Goal: Book appointment/travel/reservation

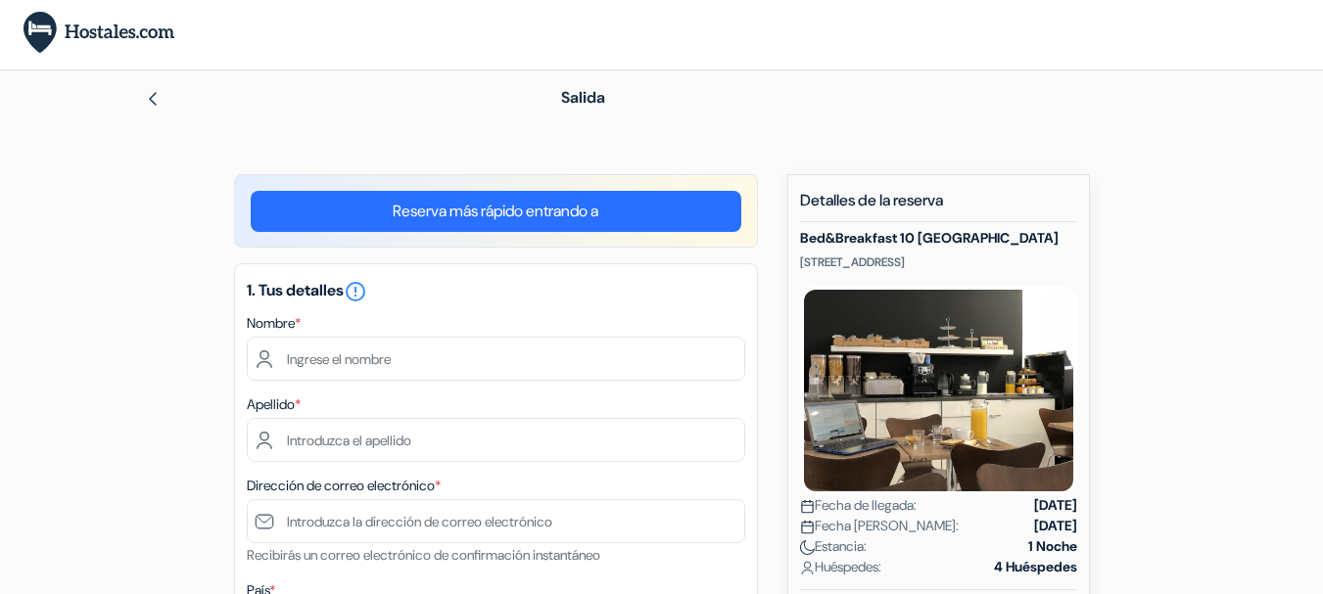
scroll to position [163, 0]
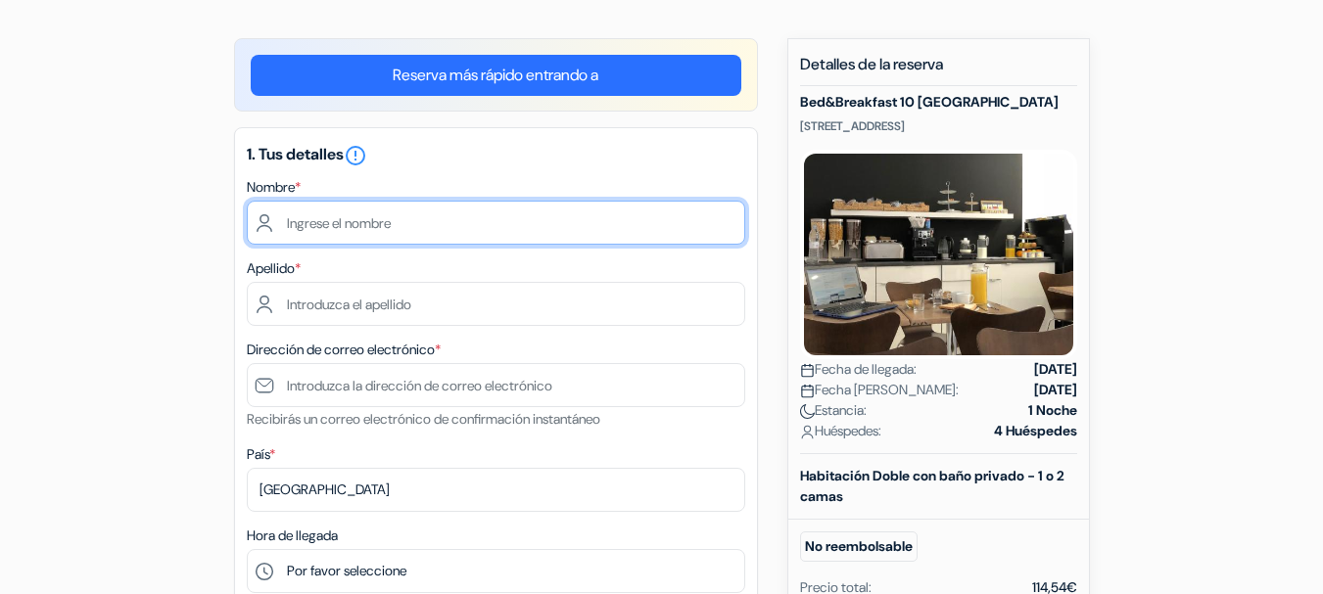
click at [359, 220] on input "text" at bounding box center [496, 223] width 498 height 44
type input "[US_STATE][PERSON_NAME]"
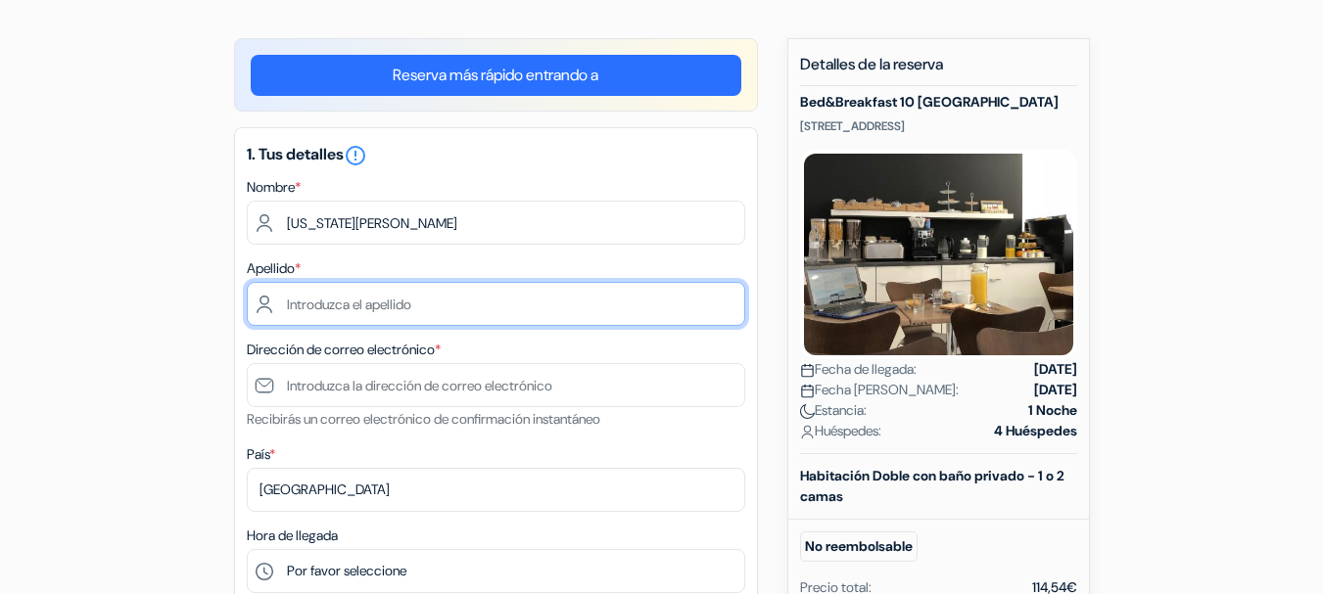
click at [392, 302] on input "text" at bounding box center [496, 304] width 498 height 44
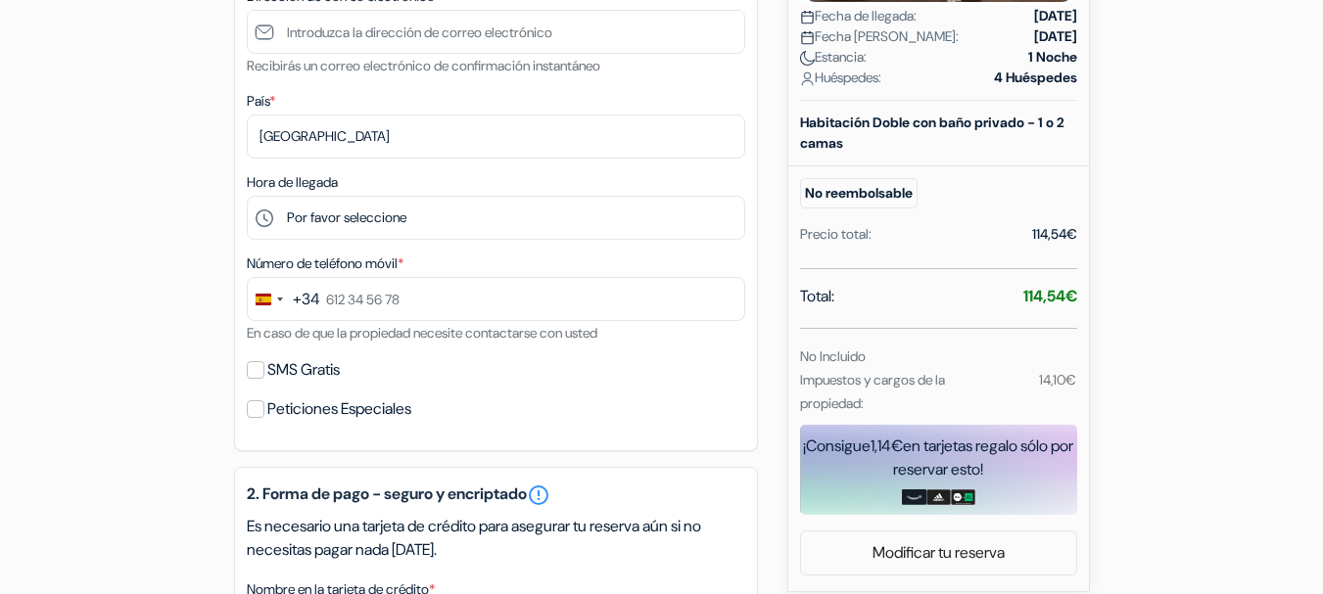
scroll to position [653, 0]
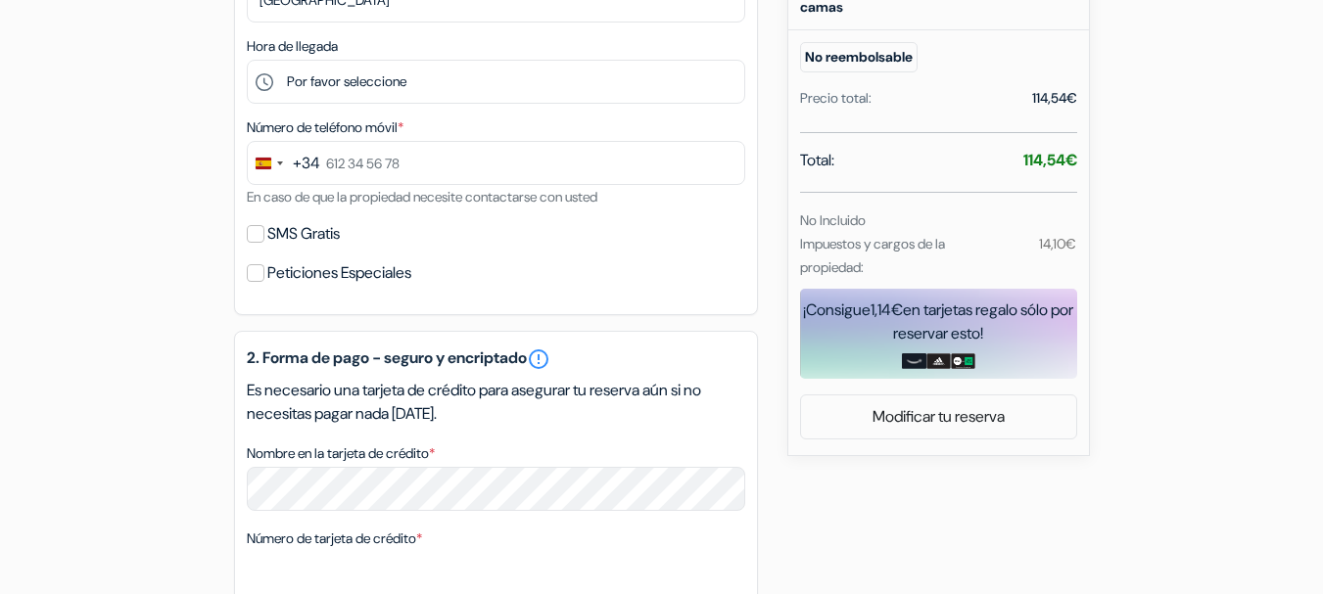
type input "Segreti"
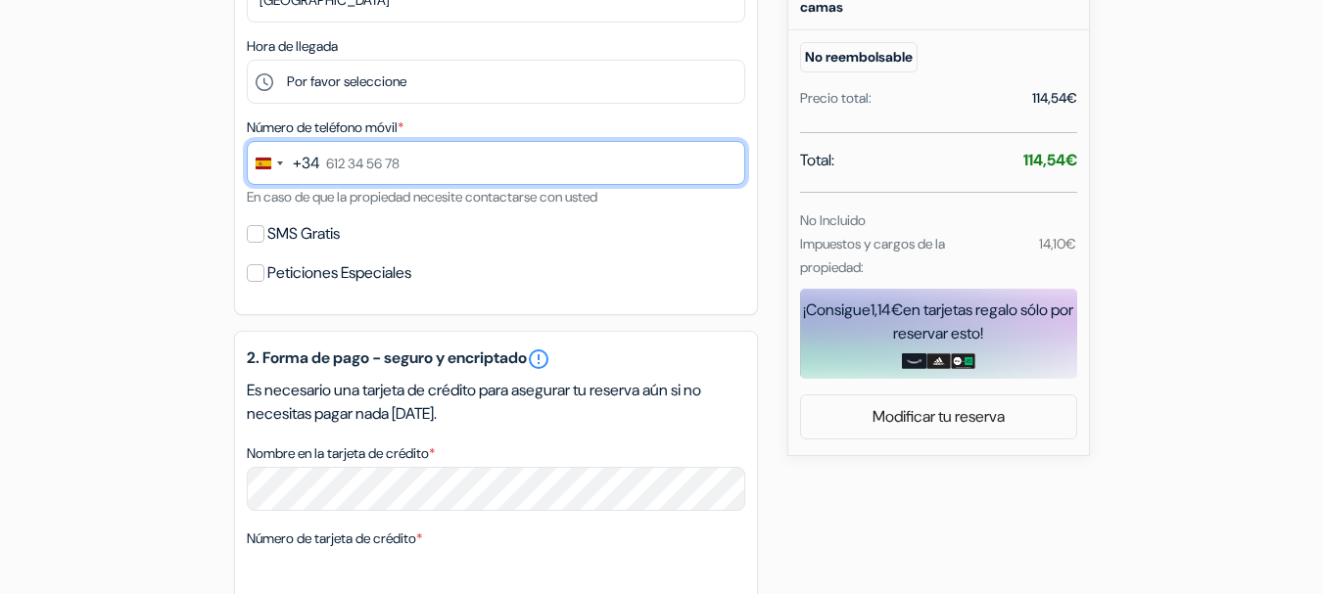
click at [375, 169] on input "text" at bounding box center [496, 163] width 498 height 44
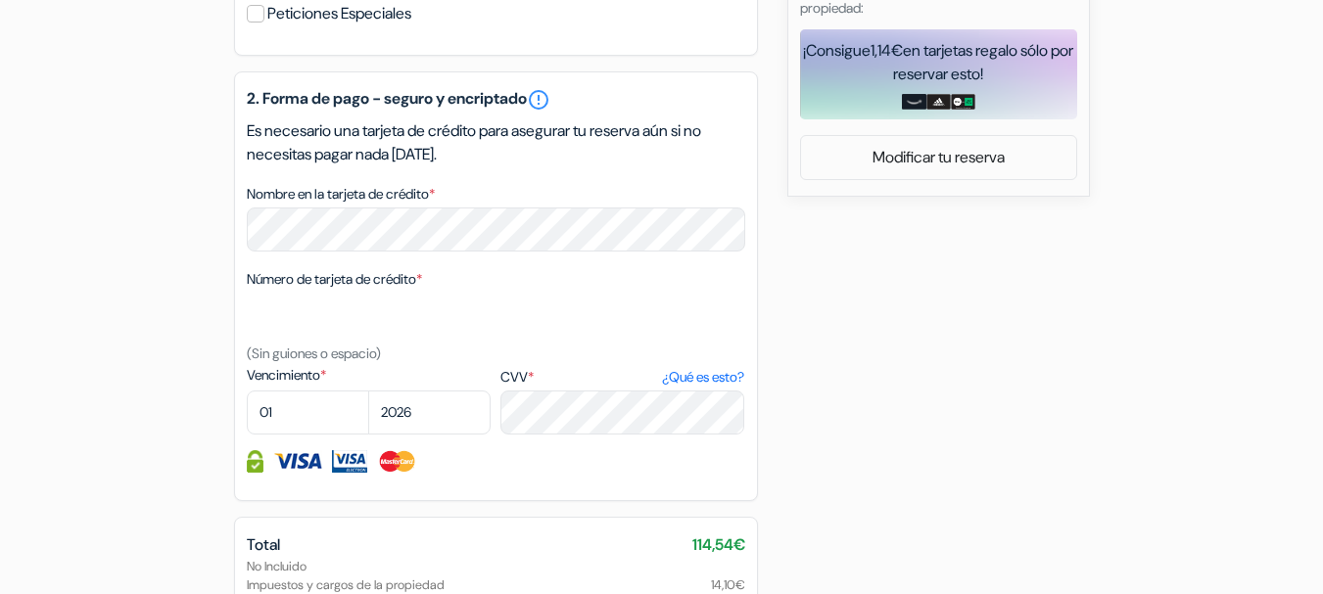
scroll to position [979, 0]
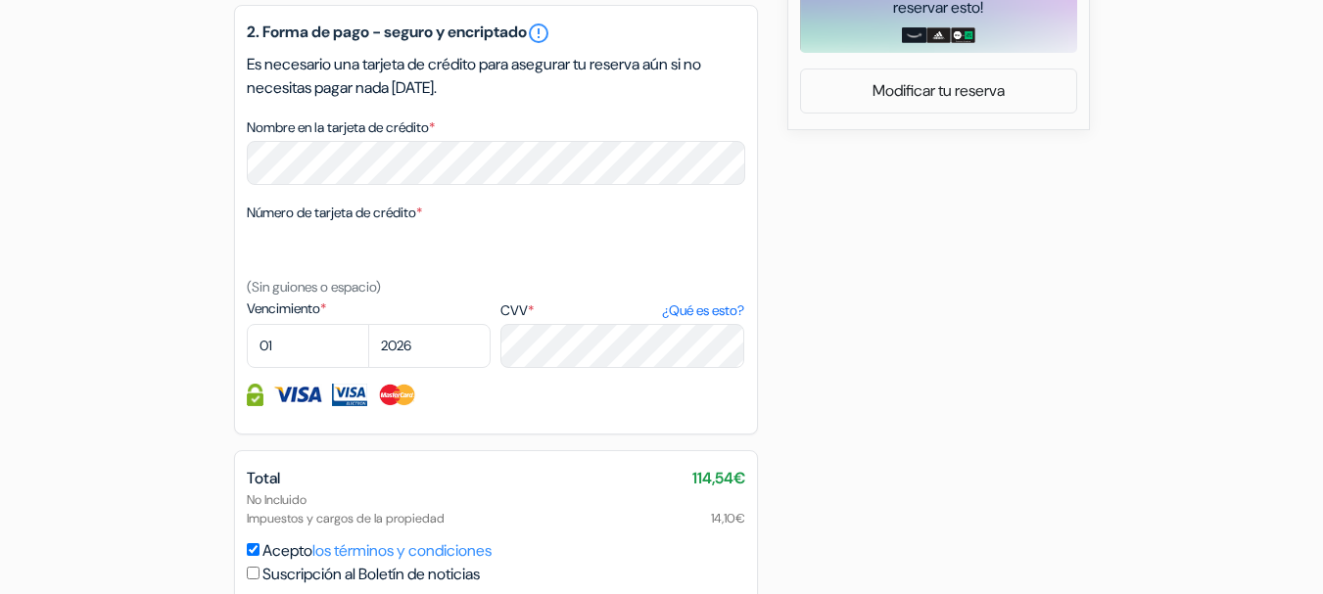
type input "661 08 81 23"
click at [283, 344] on select "01 02 03 04 05 06 07 08 09 10 11 12" at bounding box center [308, 346] width 122 height 44
select select "02"
click at [247, 324] on select "01 02 03 04 05 06 07 08 09 10 11 12" at bounding box center [308, 346] width 122 height 44
click at [386, 344] on select "2025 2026 2027 2028 2029 2030 2031 2032 2033 2034 2035 2036 2037 2038 2039 2040…" at bounding box center [429, 346] width 122 height 44
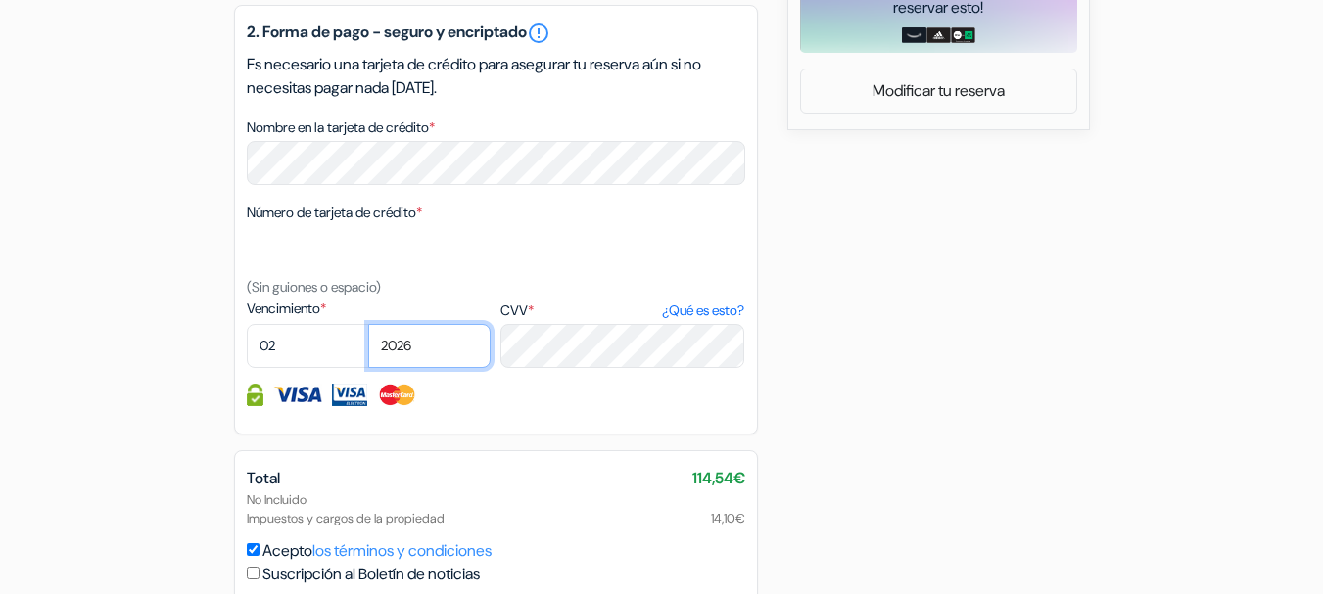
select select "2028"
click at [368, 324] on select "2025 2026 2027 2028 2029 2030 2031 2032 2033 2034 2035 2036 2037 2038 2039 2040…" at bounding box center [429, 346] width 122 height 44
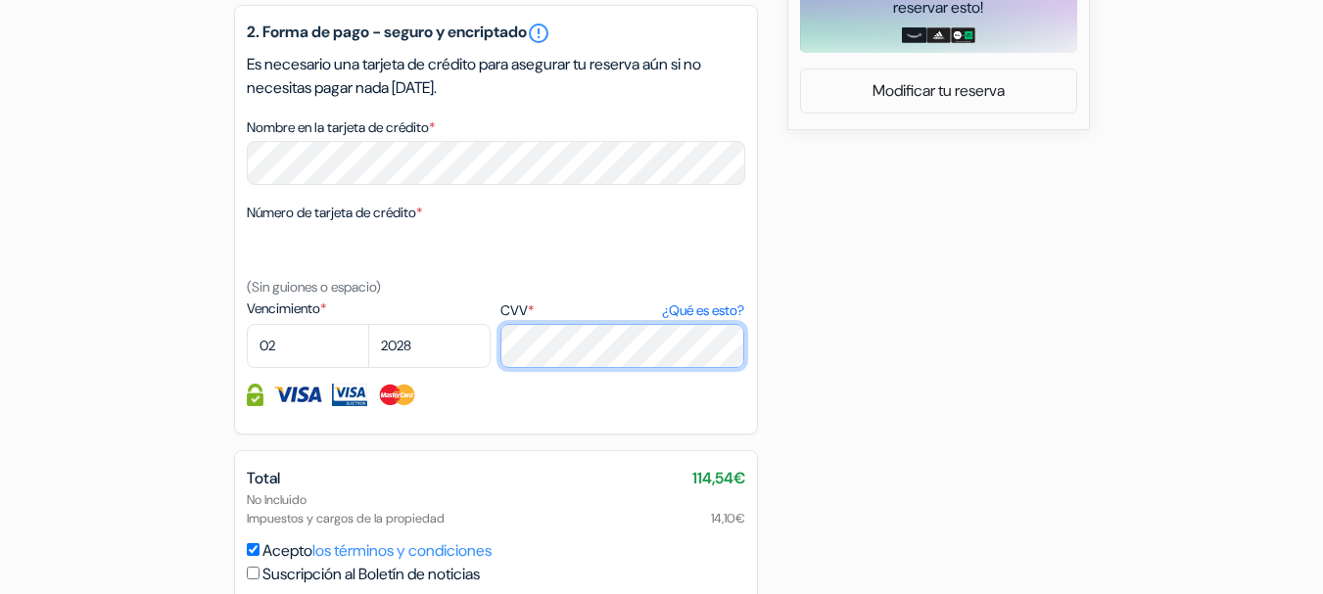
scroll to position [1119, 0]
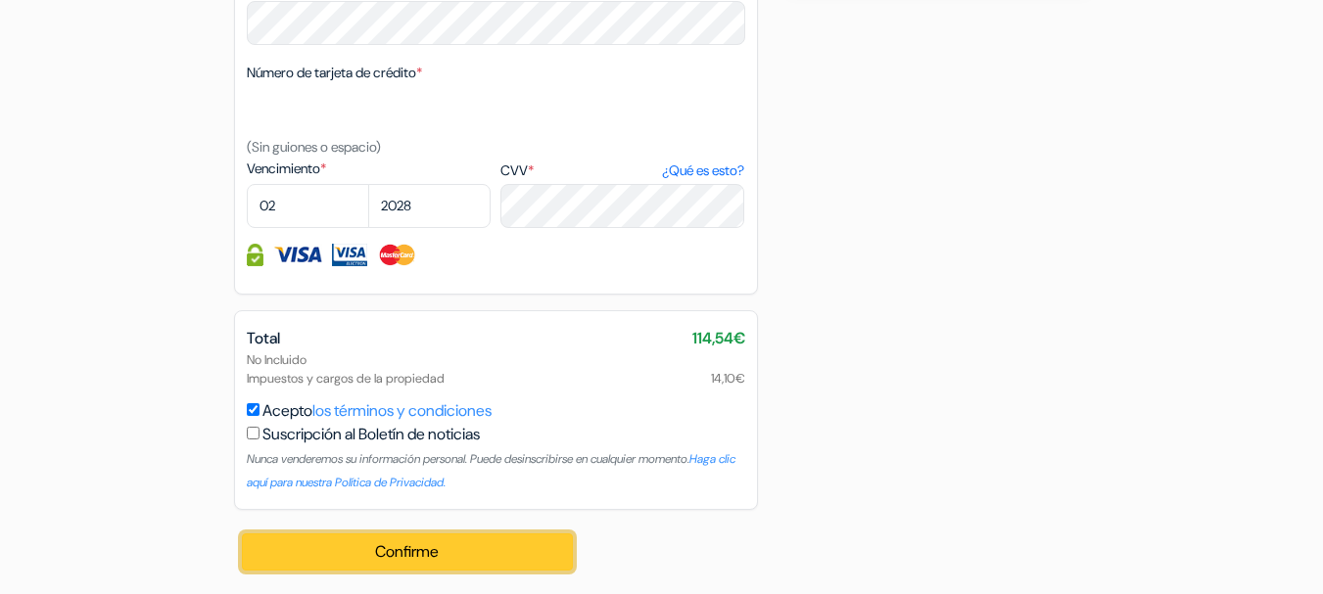
click at [417, 553] on button "Confirme Loading..." at bounding box center [408, 552] width 332 height 37
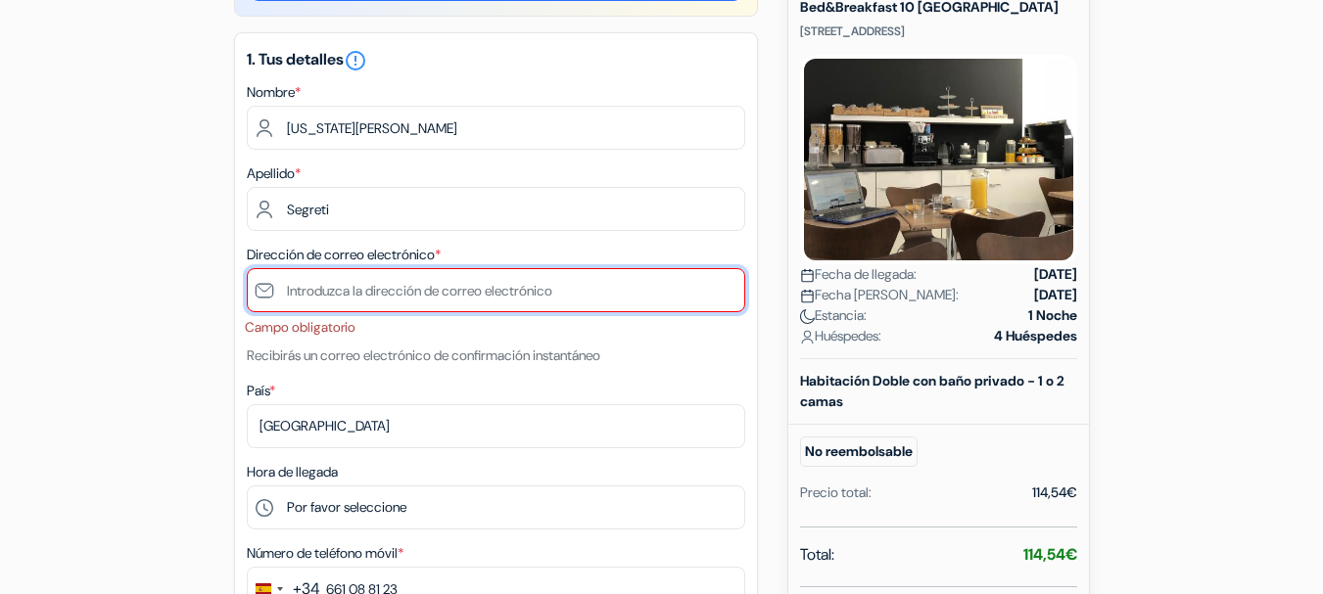
scroll to position [252, 0]
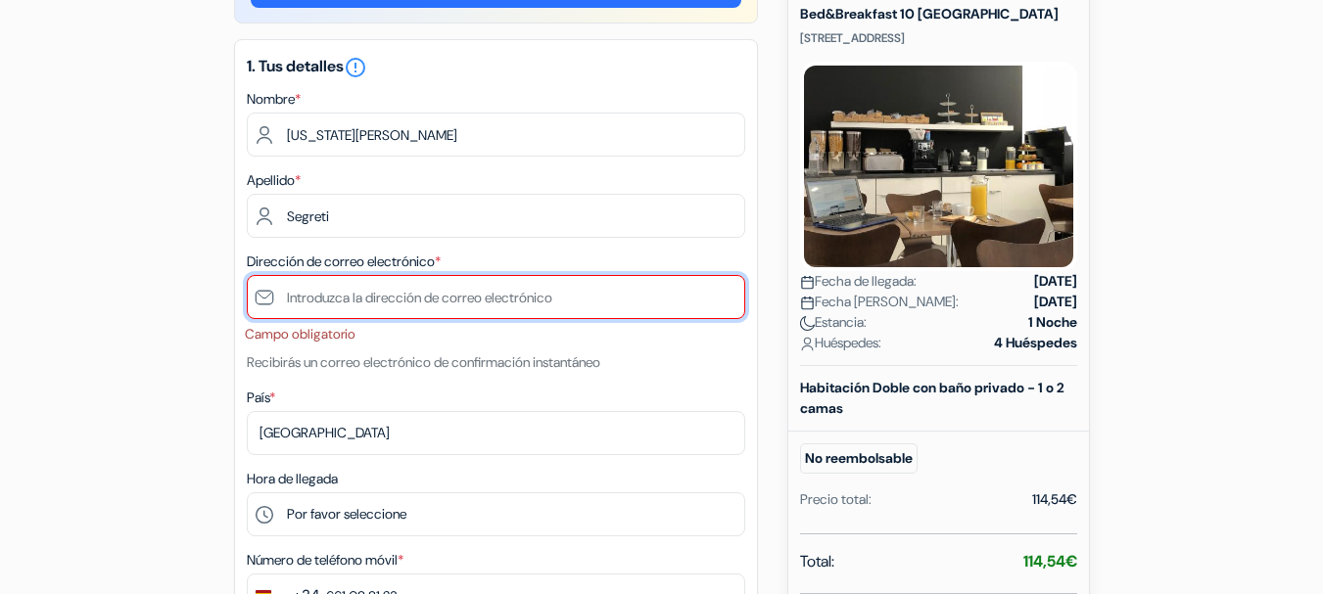
click at [438, 295] on input "text" at bounding box center [496, 297] width 498 height 44
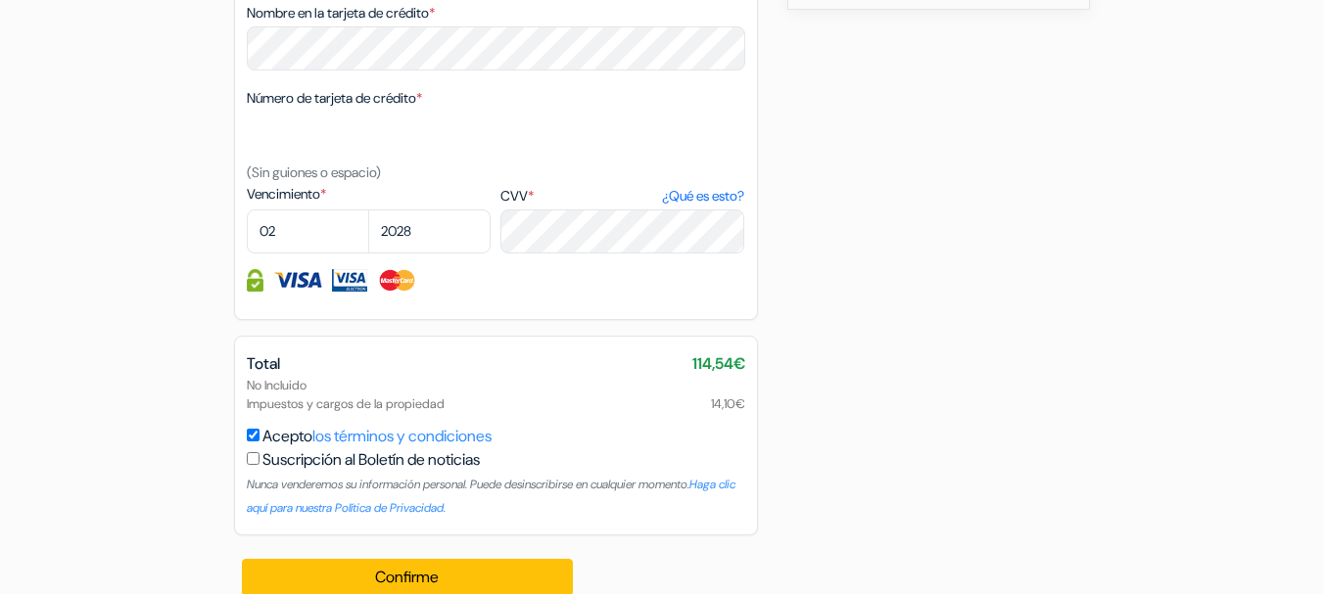
scroll to position [1125, 0]
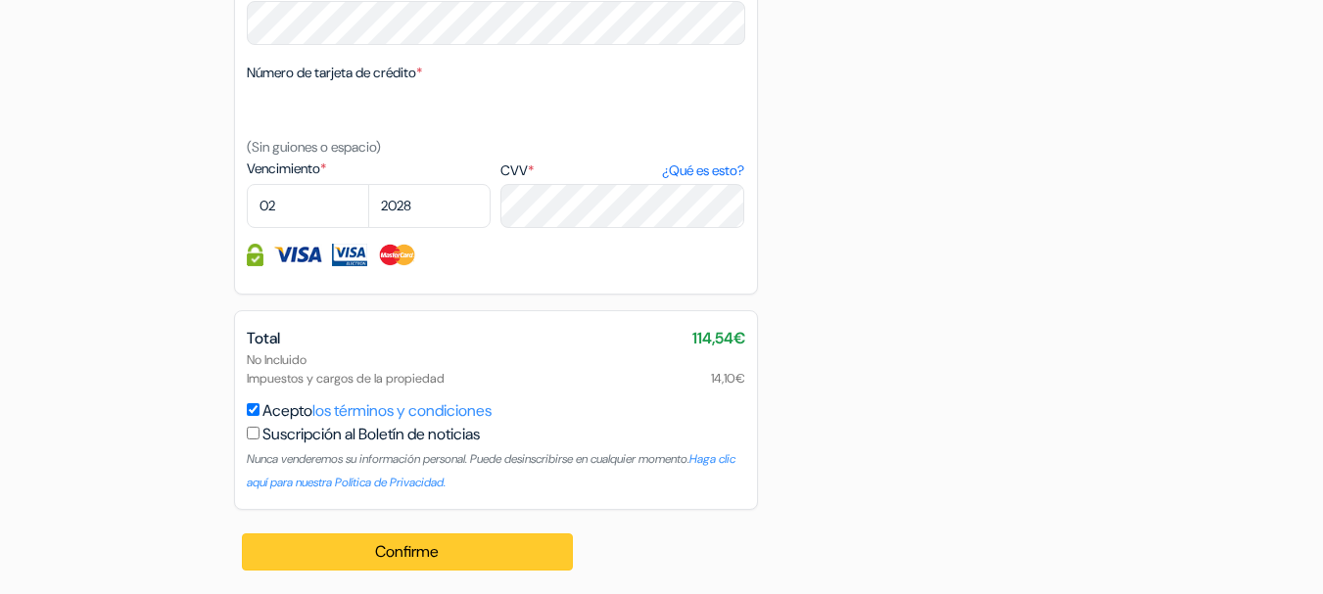
type input "[EMAIL_ADDRESS][DOMAIN_NAME]"
click at [396, 549] on button "Confirme Loading..." at bounding box center [408, 552] width 332 height 37
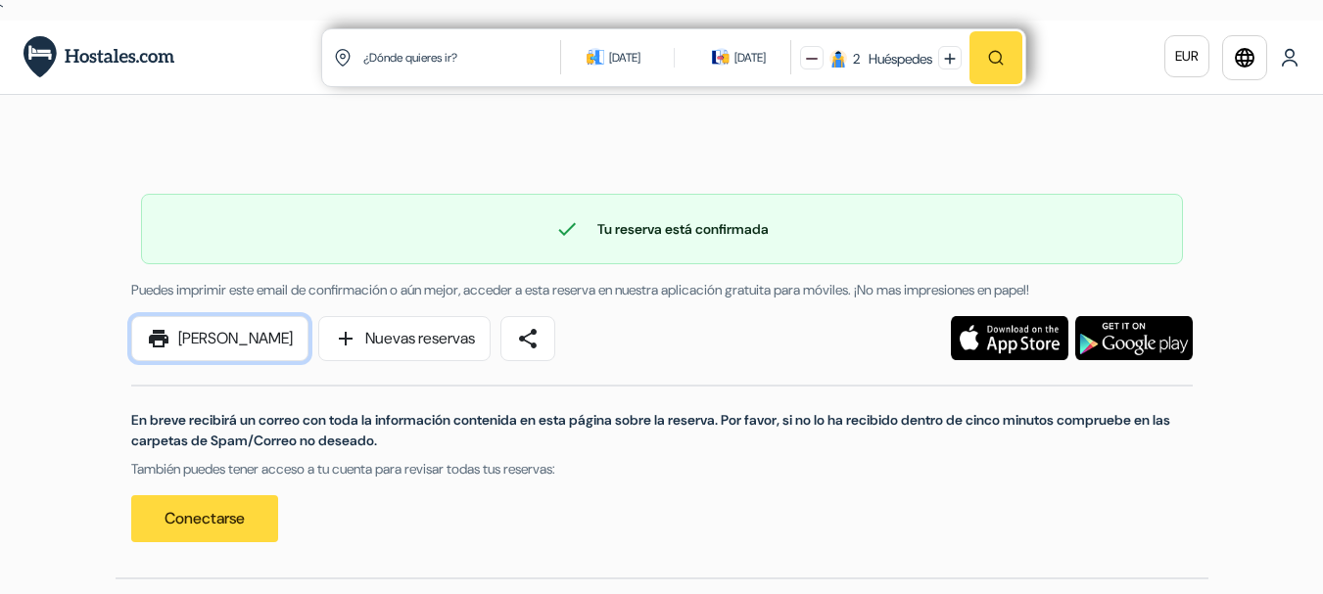
click at [246, 336] on link "print [PERSON_NAME]" at bounding box center [219, 338] width 177 height 45
